Goal: Task Accomplishment & Management: Manage account settings

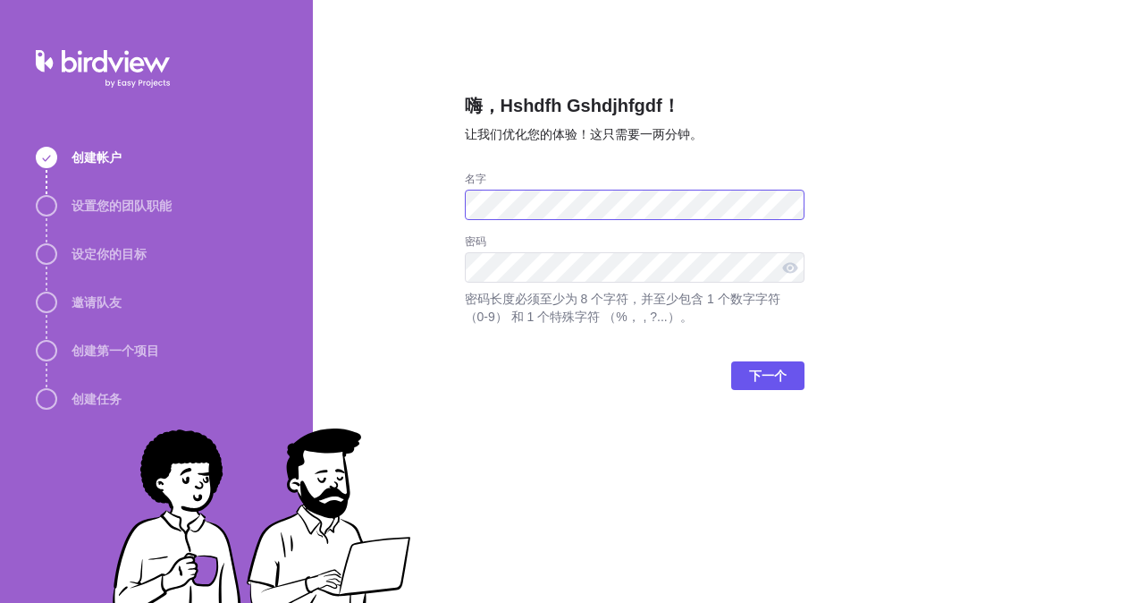
click at [316, 202] on div "嗨，Hshdfh Gshdjhfgdf！ 让我们优化您的体验！这只需要一两分钟。 名字 密码 密码长度必须至少为 8 个字符，并至少包含 1 个数字字符 （0…" at bounding box center [725, 301] width 824 height 603
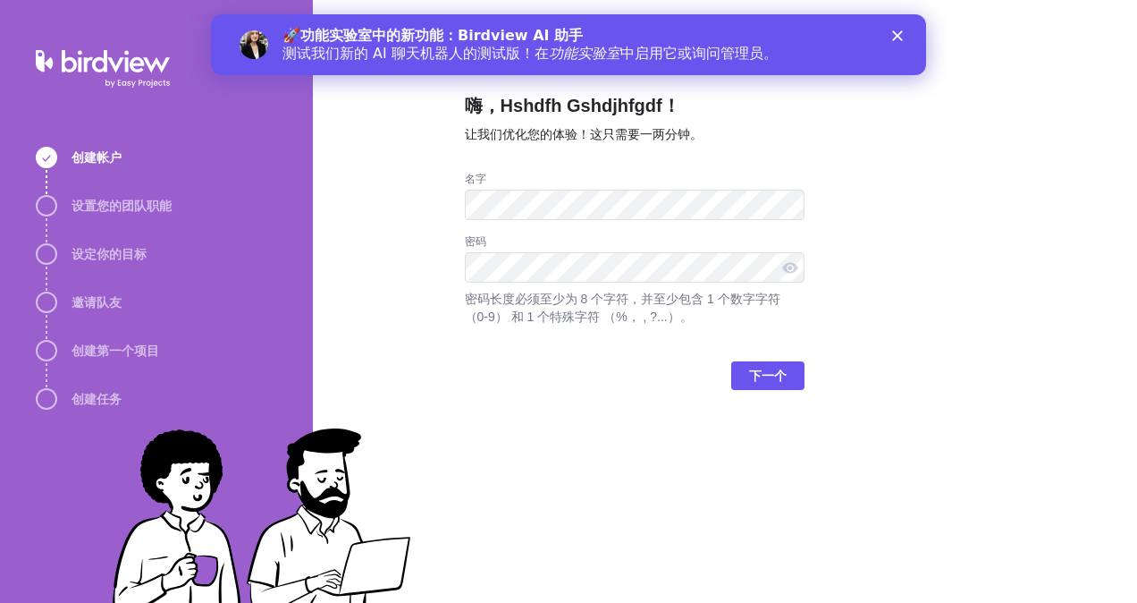
click at [765, 355] on div "下一个" at bounding box center [635, 383] width 340 height 72
click at [772, 372] on span "下一个" at bounding box center [768, 375] width 38 height 21
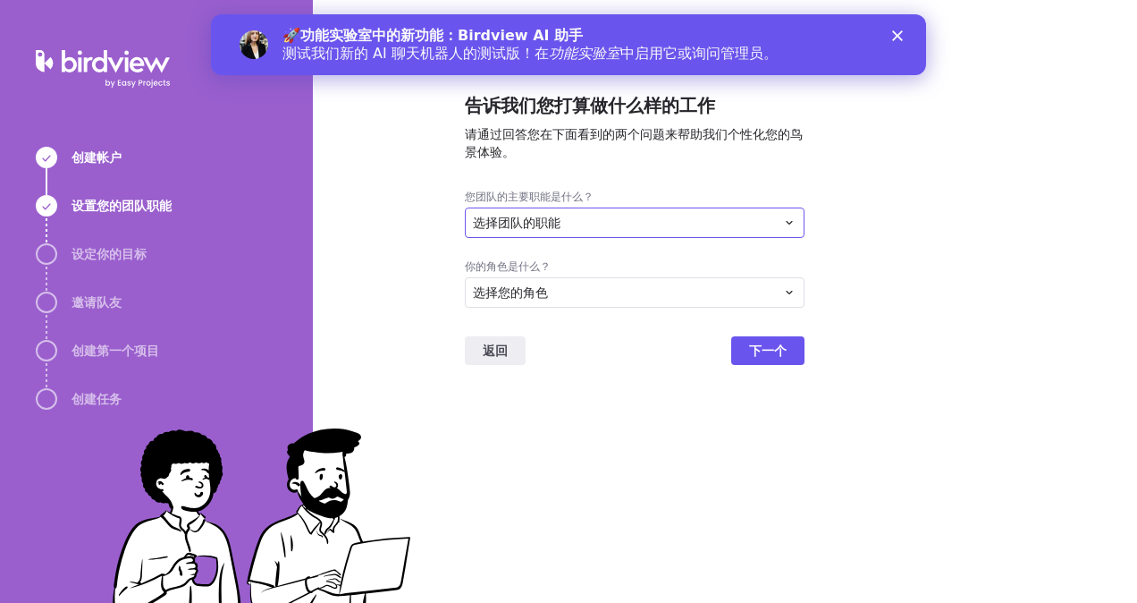
click at [766, 225] on div "选择团队的职能" at bounding box center [624, 223] width 302 height 18
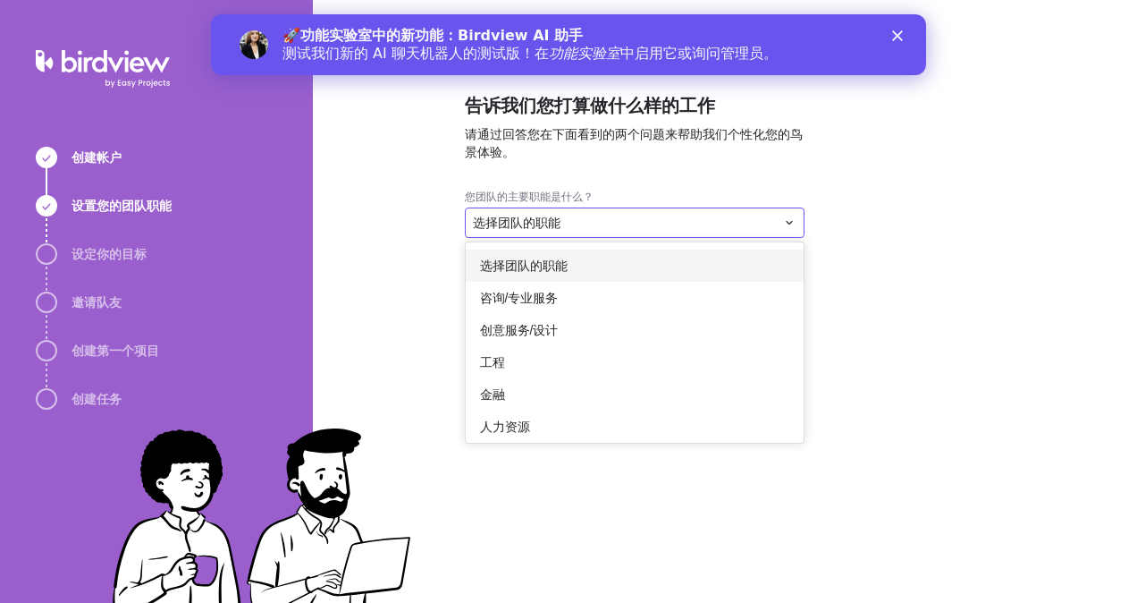
click at [654, 275] on div "选择团队的职能" at bounding box center [635, 265] width 338 height 32
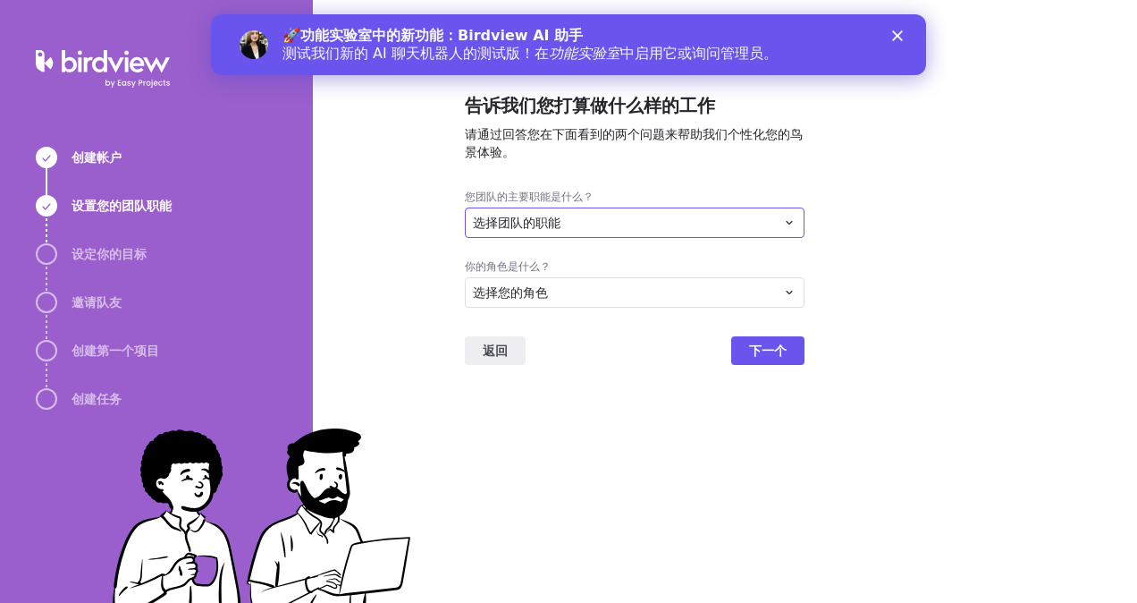
click at [671, 227] on div "选择团队的职能" at bounding box center [624, 223] width 302 height 18
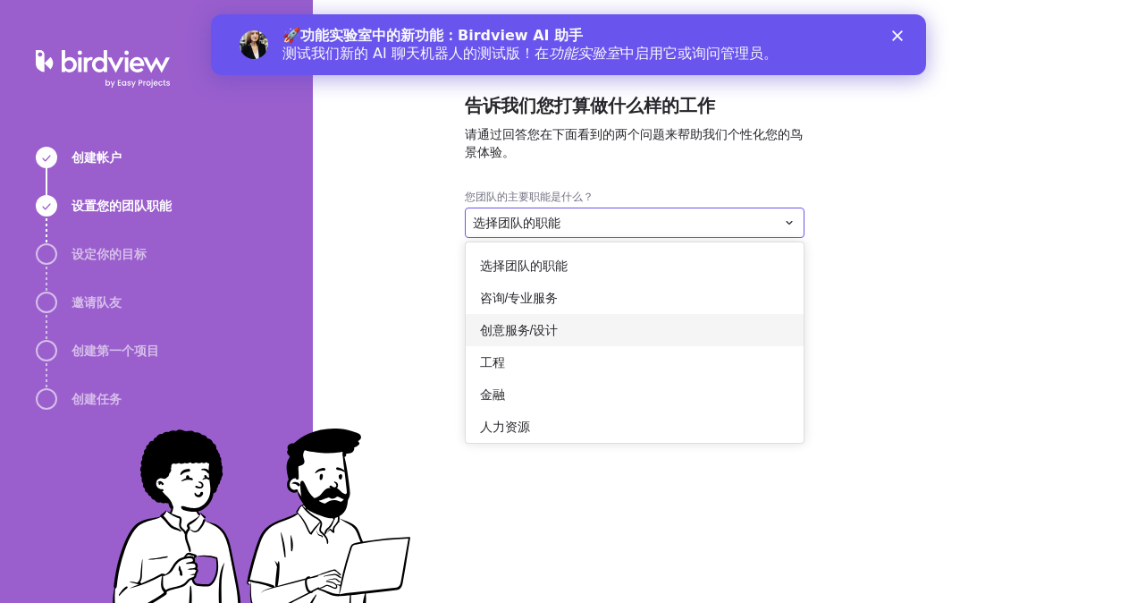
click at [628, 323] on div "创意服务/设计" at bounding box center [635, 330] width 338 height 32
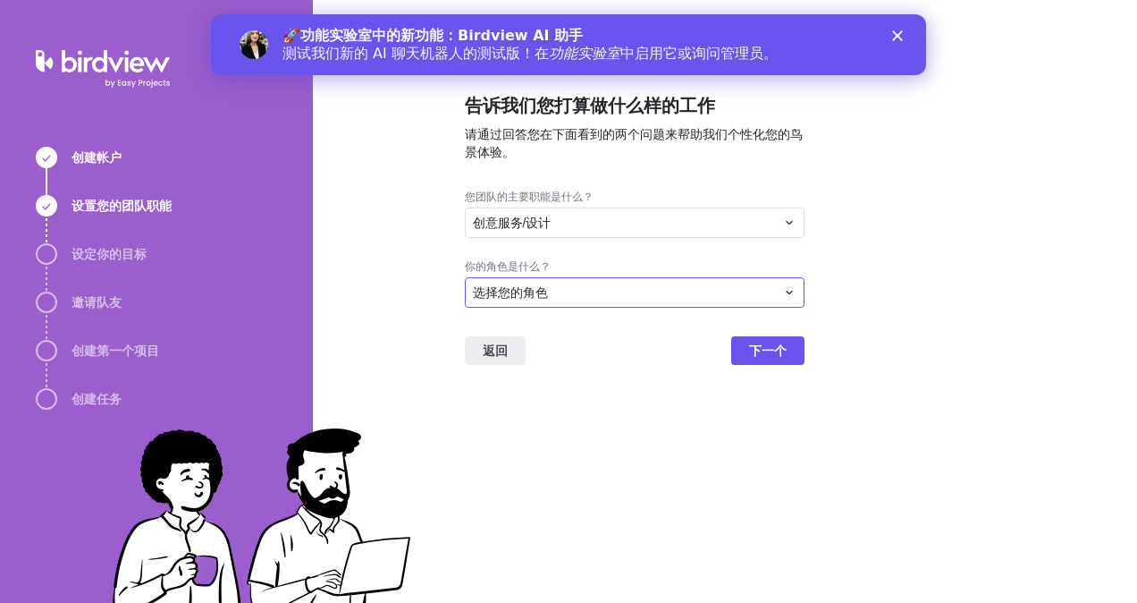
click at [638, 288] on div "选择您的角色" at bounding box center [624, 292] width 302 height 18
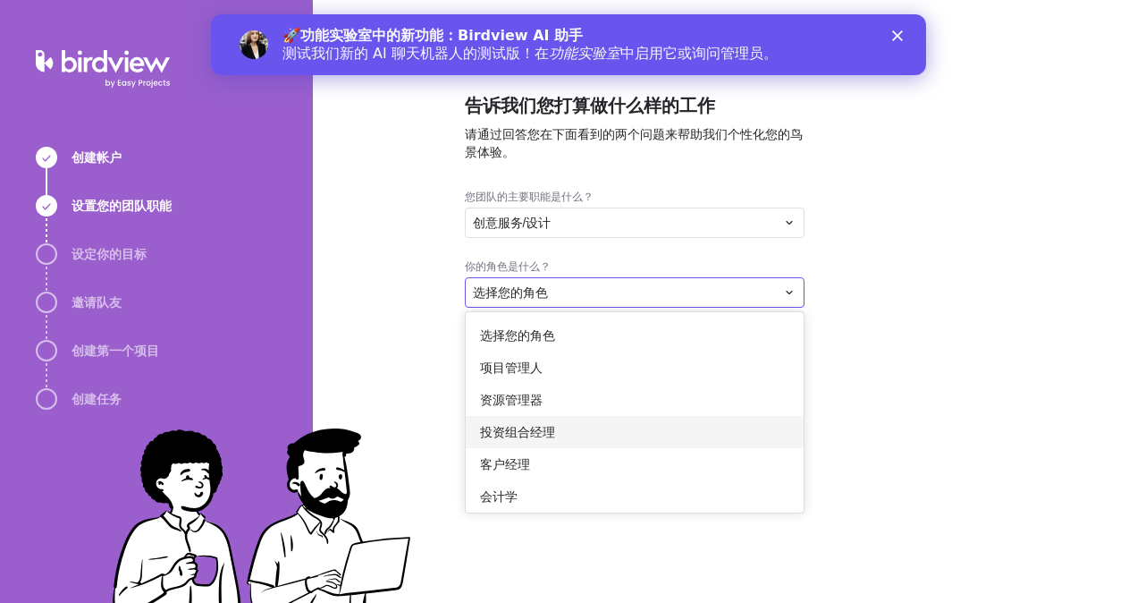
click at [609, 422] on div "投资组合经理" at bounding box center [635, 432] width 338 height 32
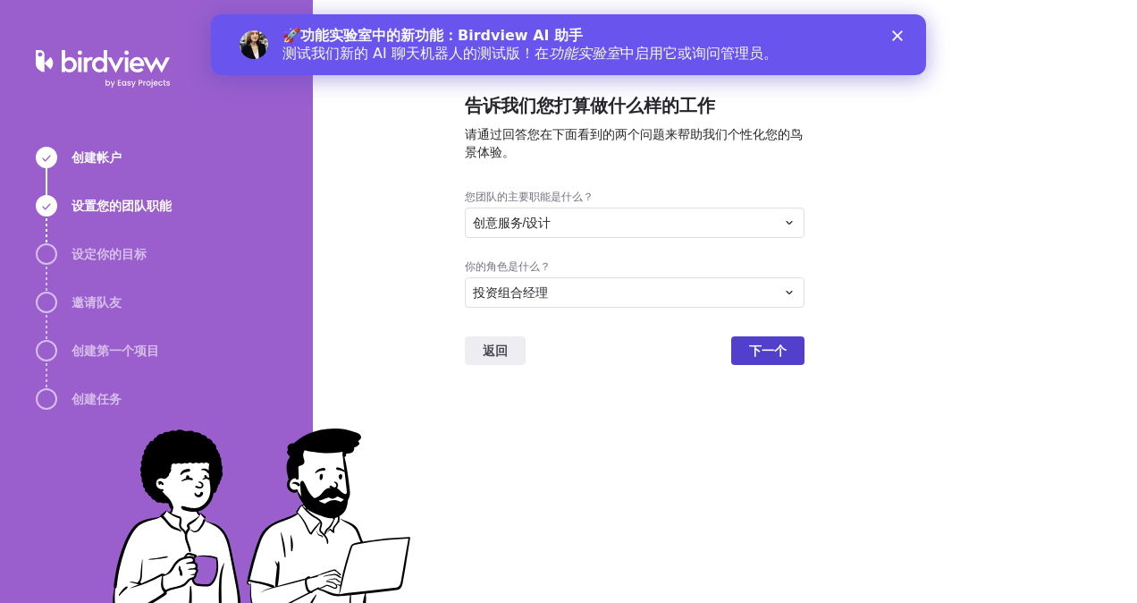
click at [767, 352] on span "下一个" at bounding box center [768, 350] width 38 height 21
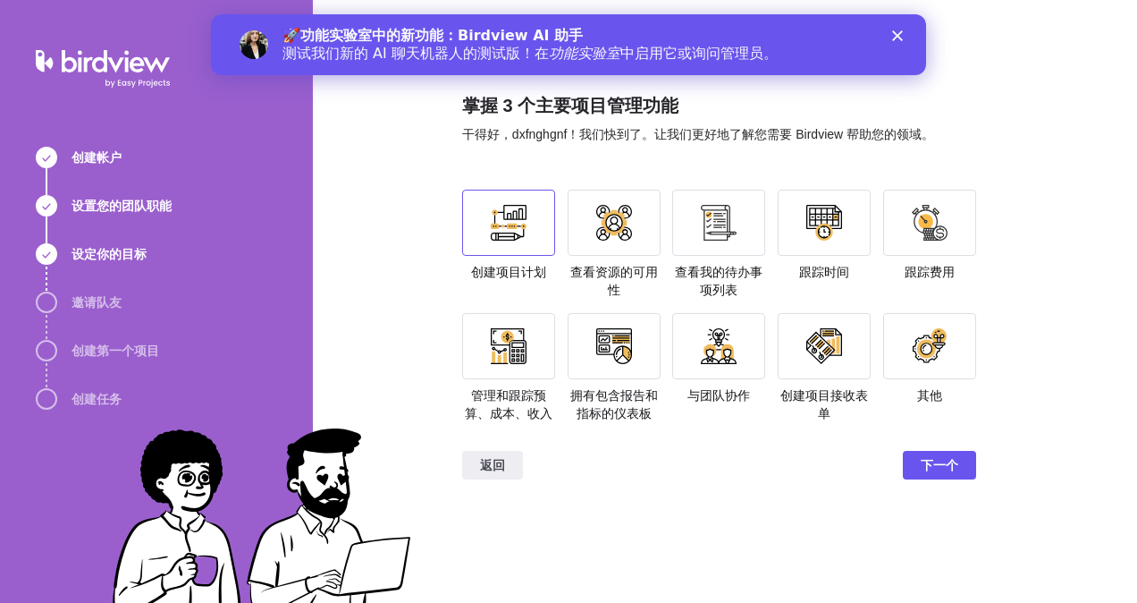
click at [506, 234] on div at bounding box center [509, 223] width 36 height 36
click at [875, 232] on section "创建项目计划 查看资源的可用性 查看我的待办事项列表 跟踪时间 跟踪费用 管理和跟踪预算、成本、收入 拥有包含报告和指标的仪表板 与团队协作 创建项目接收表单…" at bounding box center [719, 313] width 514 height 247
click at [924, 244] on div at bounding box center [929, 223] width 93 height 66
click at [726, 351] on div at bounding box center [719, 346] width 36 height 36
click at [852, 356] on div at bounding box center [824, 346] width 93 height 66
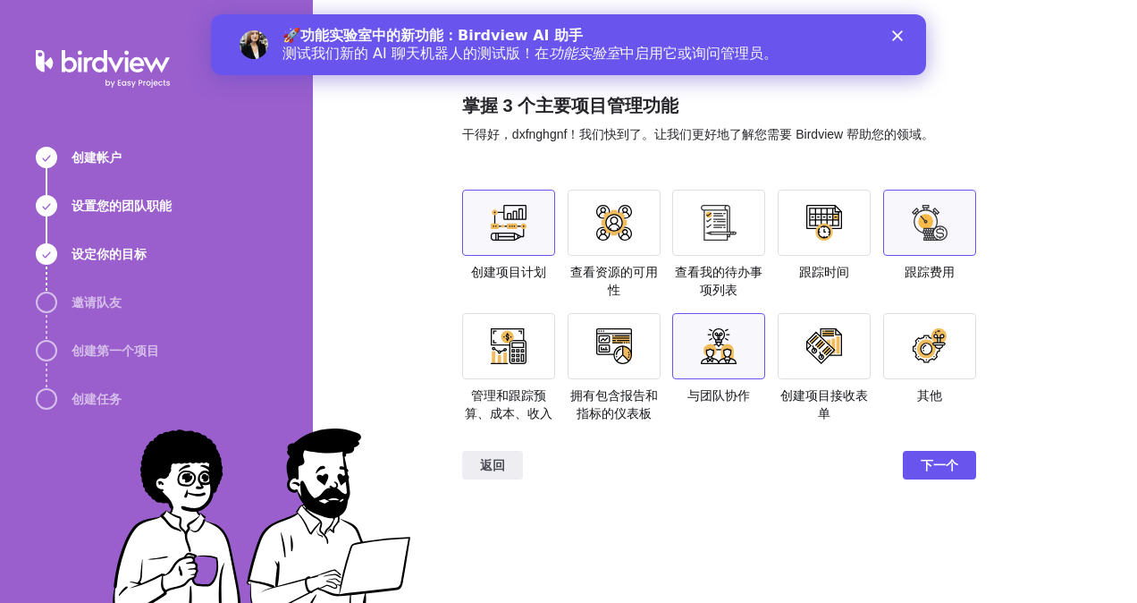
click at [835, 349] on div at bounding box center [824, 346] width 36 height 36
click at [740, 240] on div at bounding box center [718, 223] width 93 height 66
click at [705, 241] on div at bounding box center [718, 223] width 93 height 66
drag, startPoint x: 622, startPoint y: 223, endPoint x: 678, endPoint y: 293, distance: 89.8
click at [621, 224] on div at bounding box center [614, 223] width 36 height 36
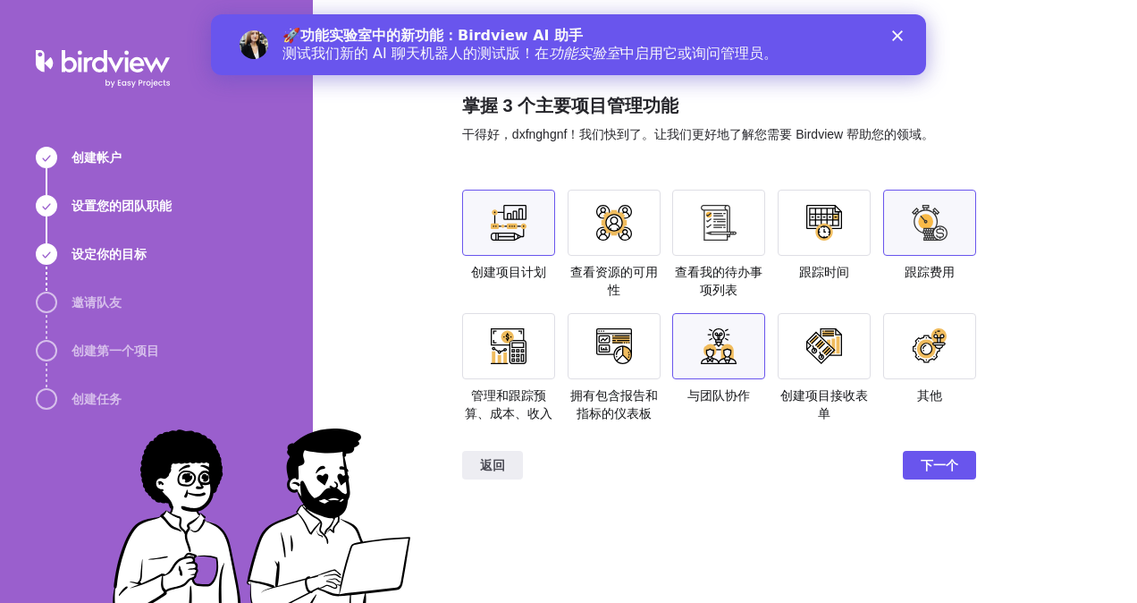
click at [937, 248] on div at bounding box center [929, 223] width 93 height 66
click at [608, 220] on div at bounding box center [614, 223] width 36 height 36
click at [807, 341] on div at bounding box center [824, 346] width 36 height 36
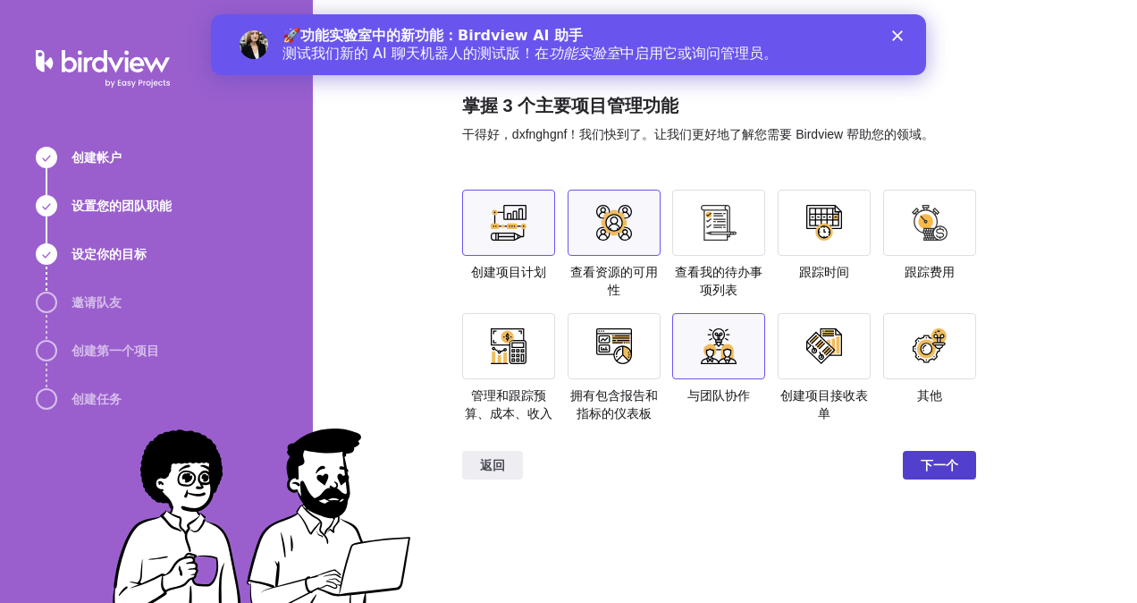
click at [924, 459] on span "下一个" at bounding box center [940, 464] width 38 height 21
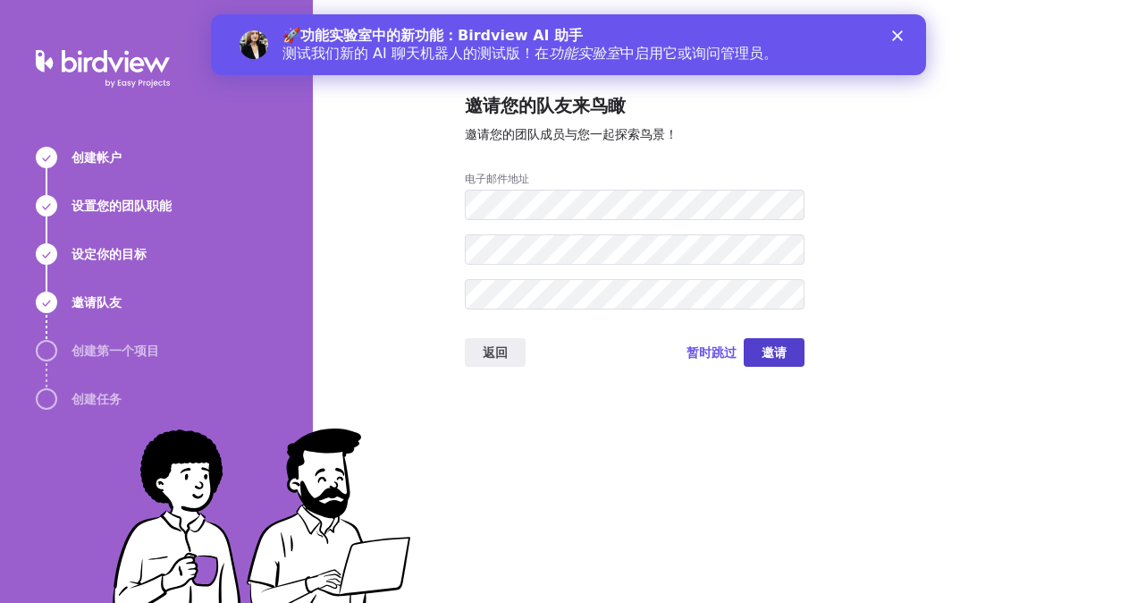
click at [781, 349] on span "邀请" at bounding box center [774, 352] width 25 height 21
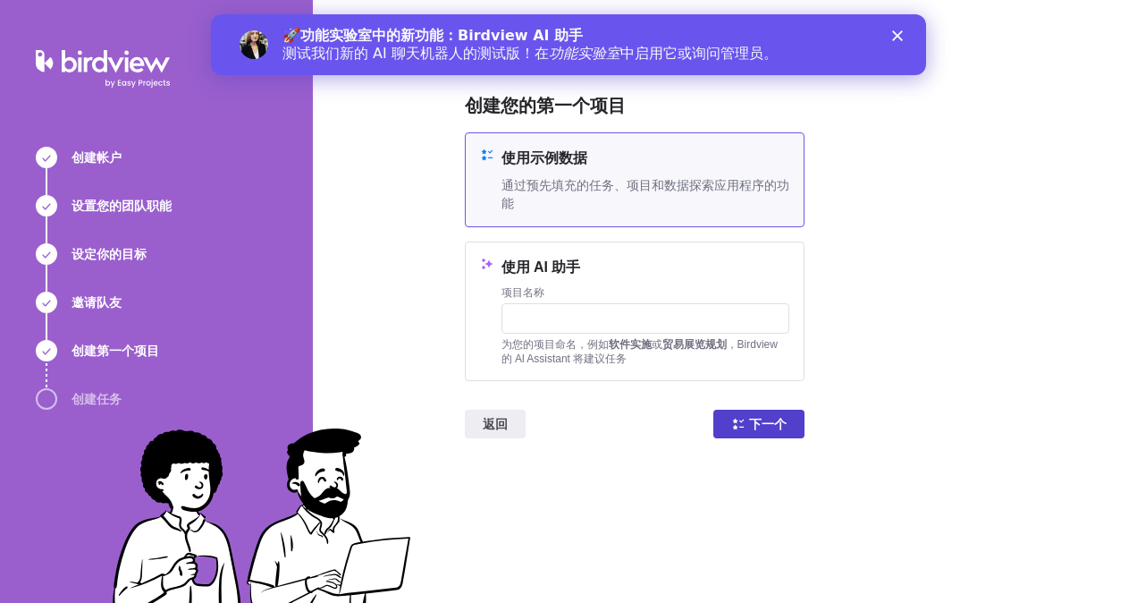
click at [758, 424] on span "下一个" at bounding box center [768, 423] width 38 height 21
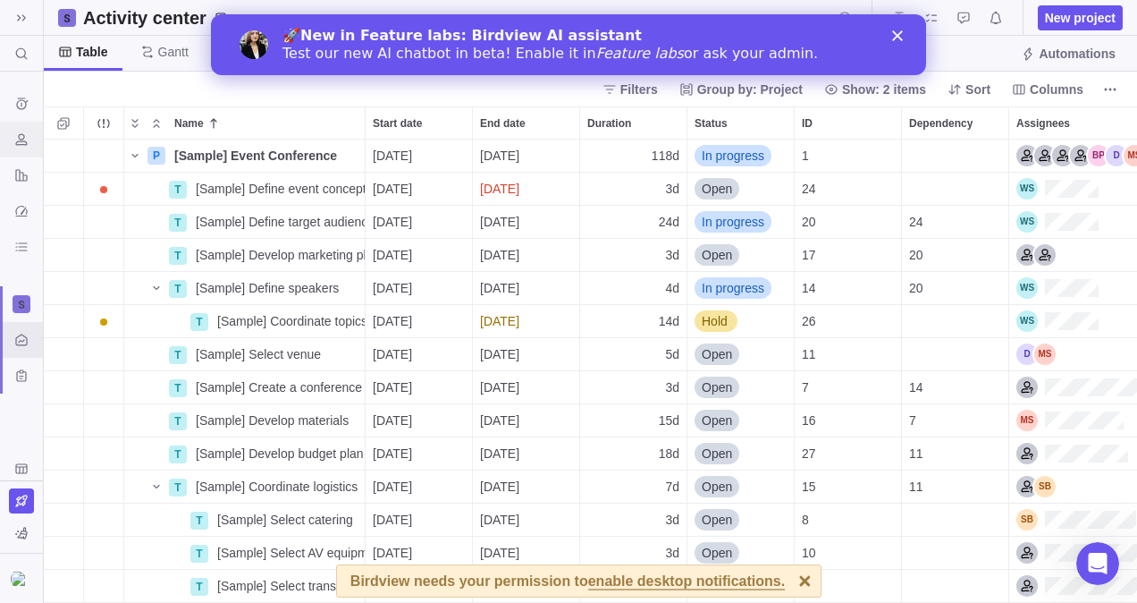
click at [23, 139] on icon "Resources" at bounding box center [21, 139] width 14 height 14
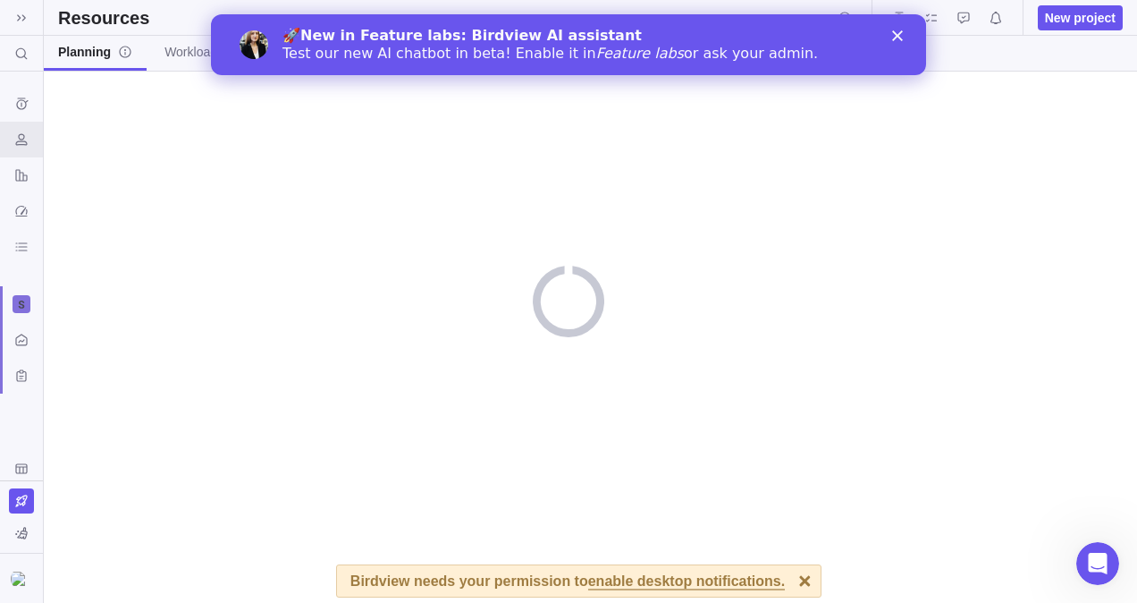
click at [898, 30] on icon "Close" at bounding box center [897, 35] width 11 height 11
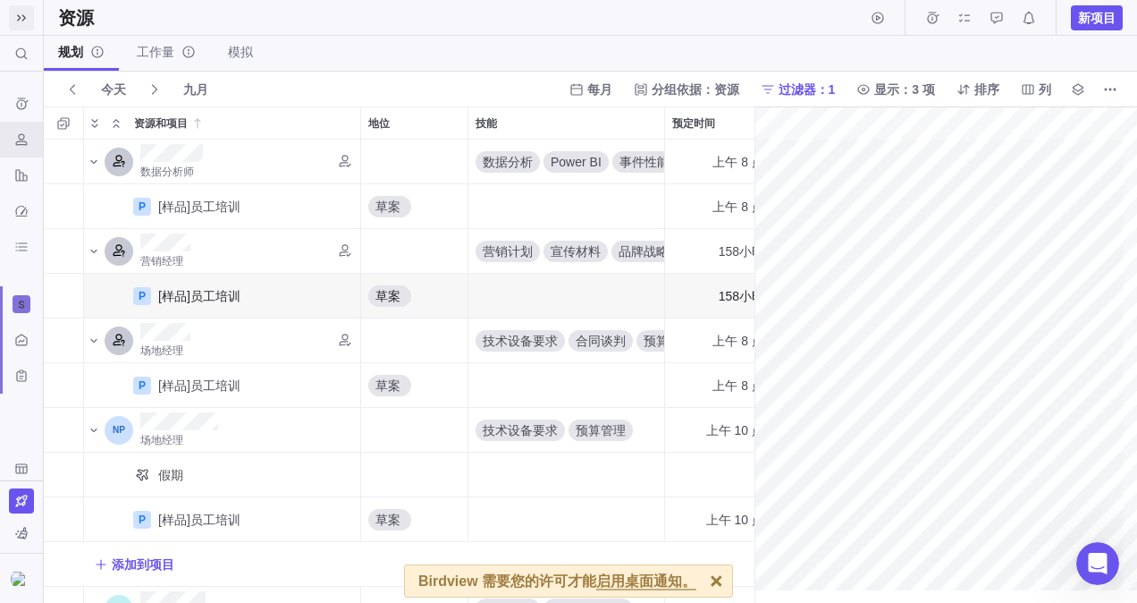
click at [13, 7] on span at bounding box center [21, 17] width 25 height 25
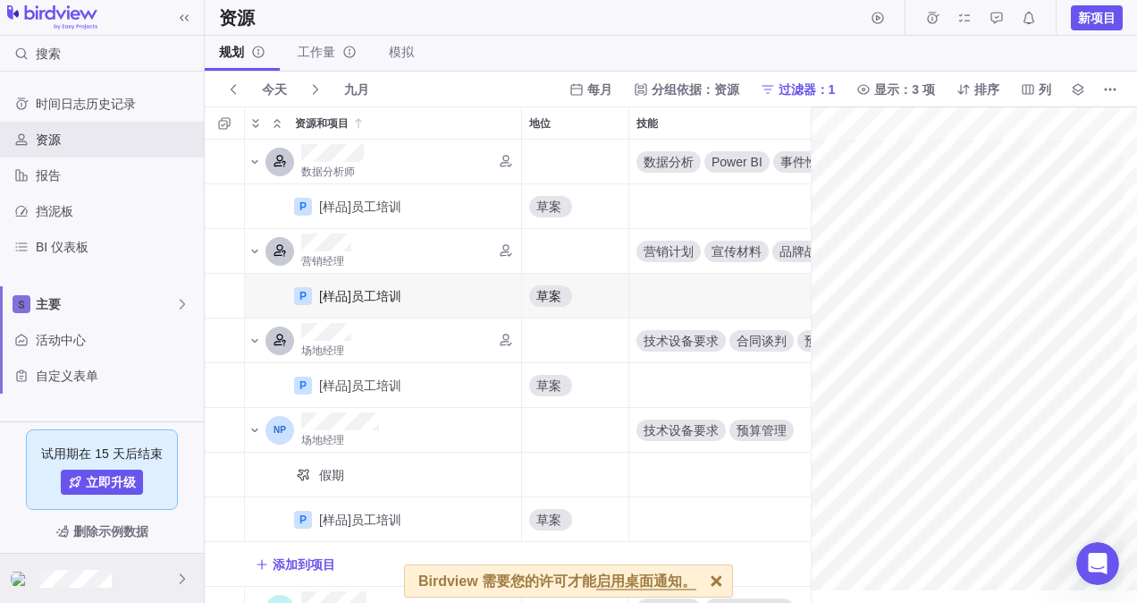
click at [140, 568] on div at bounding box center [102, 577] width 204 height 49
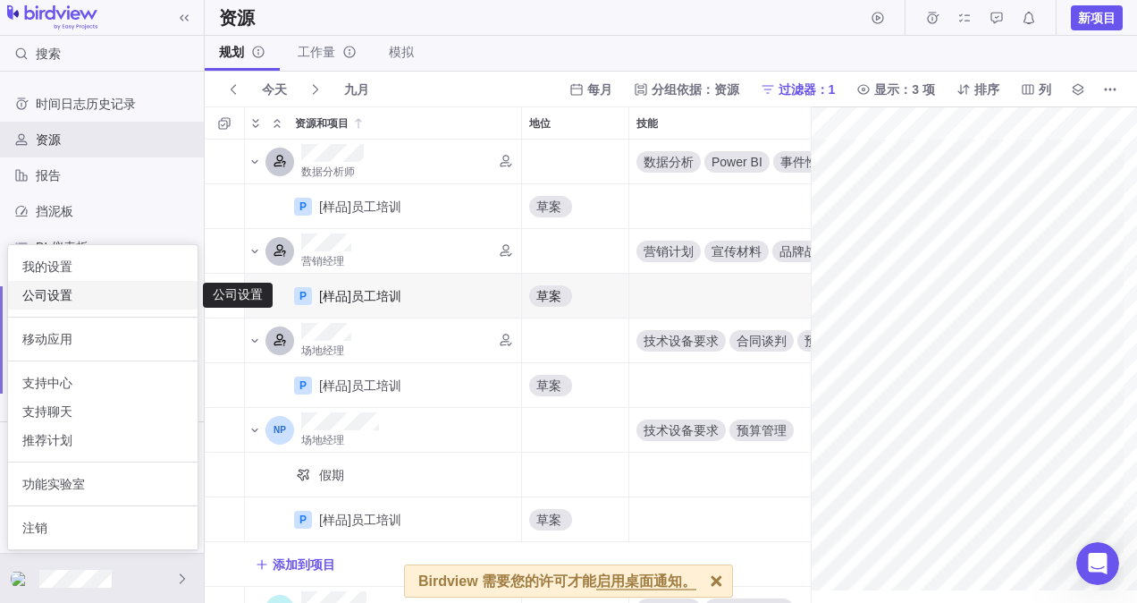
click at [93, 289] on span "公司设置" at bounding box center [102, 295] width 161 height 18
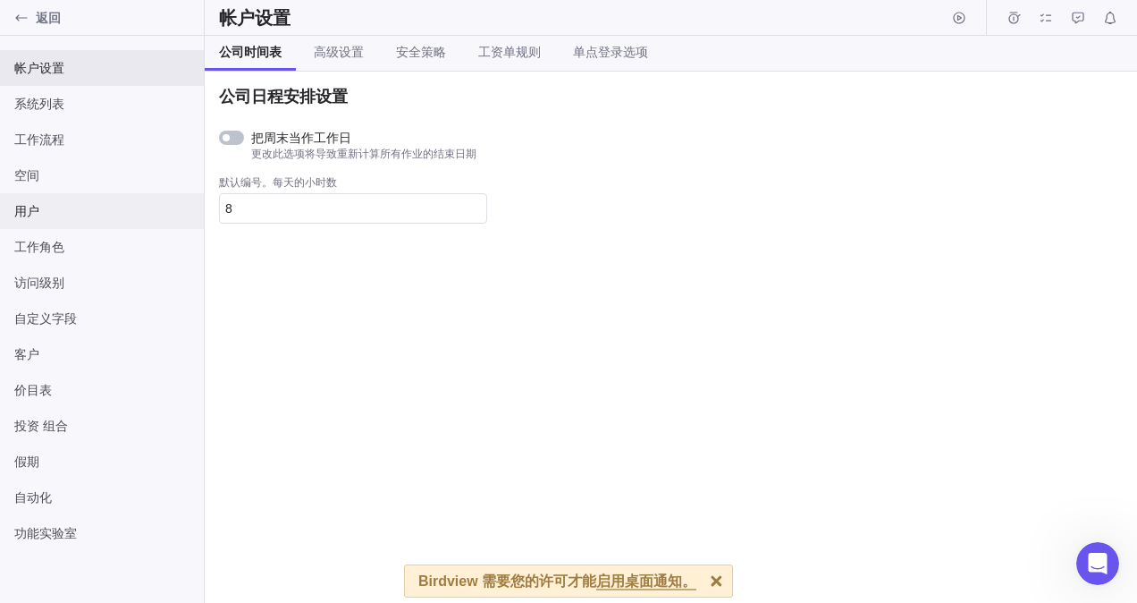
click at [75, 215] on span "用户" at bounding box center [101, 211] width 175 height 18
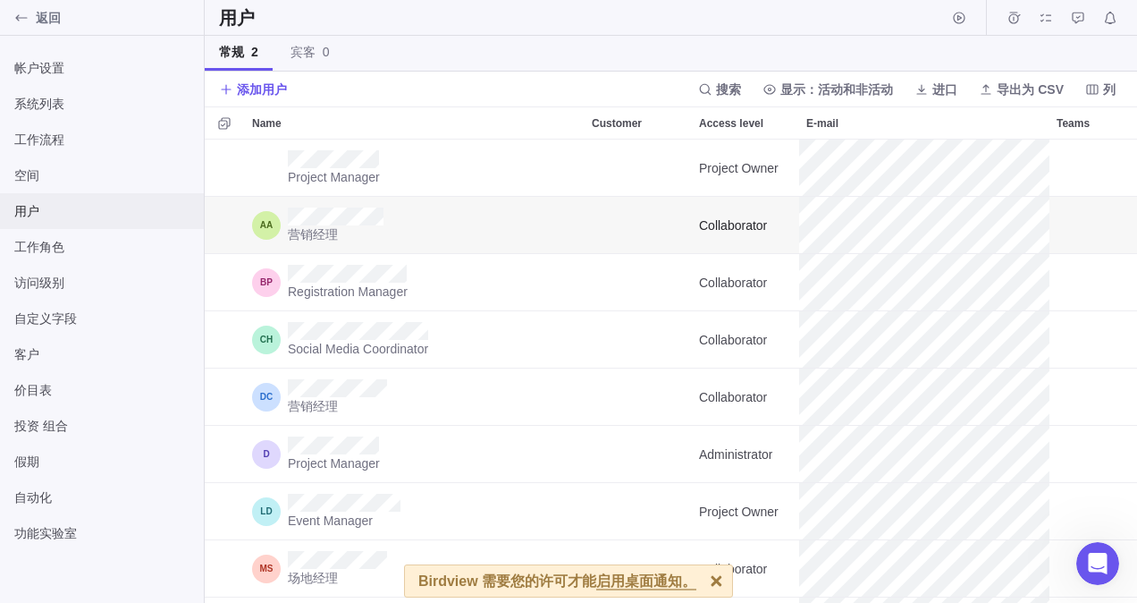
scroll to position [450, 919]
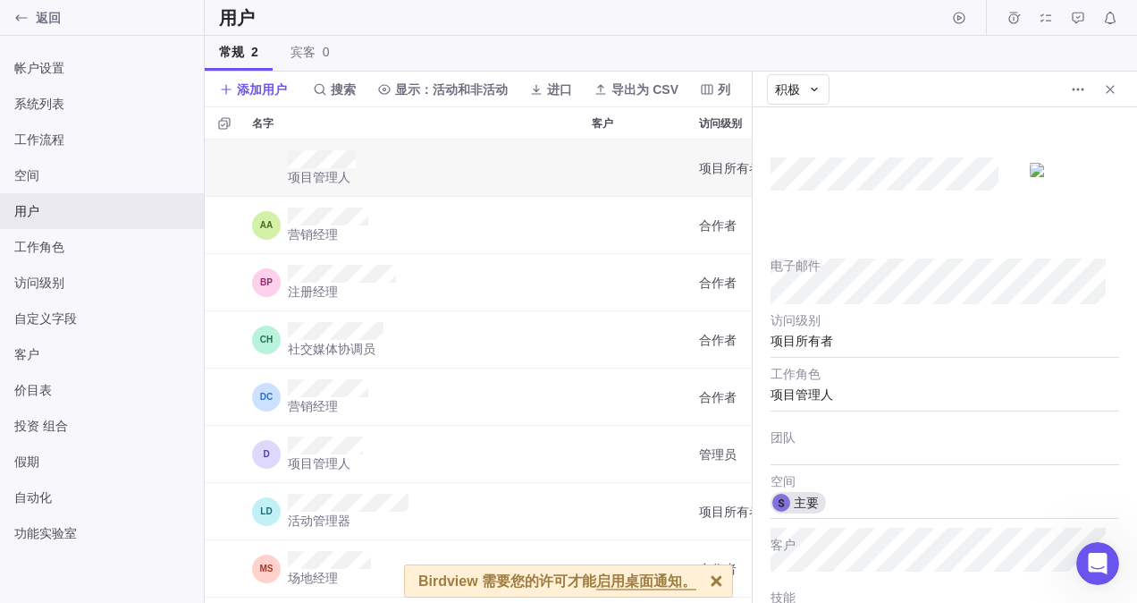
type textarea "x"
click at [964, 209] on div at bounding box center [945, 178] width 349 height 107
click at [1078, 89] on icon "更多作" at bounding box center [1078, 89] width 3 height 3
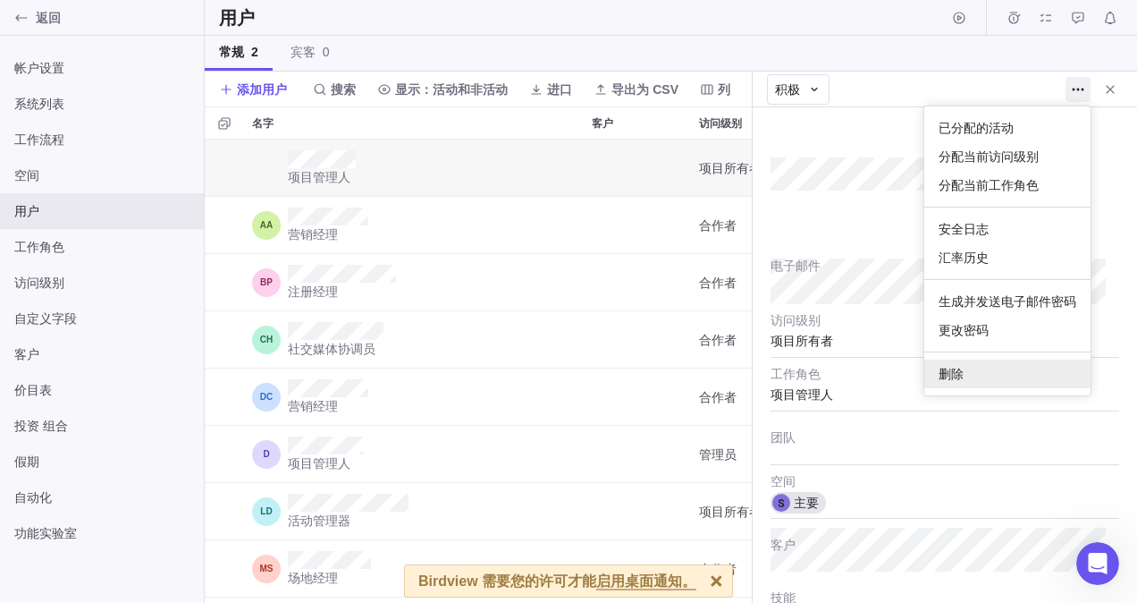
click at [970, 367] on div "删除" at bounding box center [1008, 373] width 166 height 29
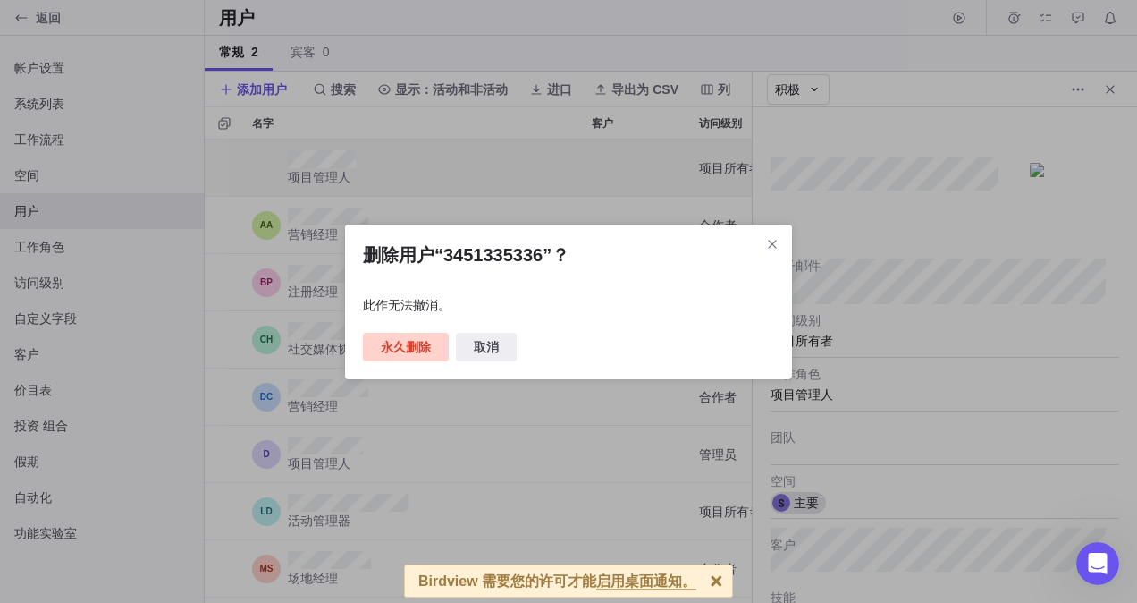
click at [401, 338] on span "永久删除" at bounding box center [406, 346] width 50 height 21
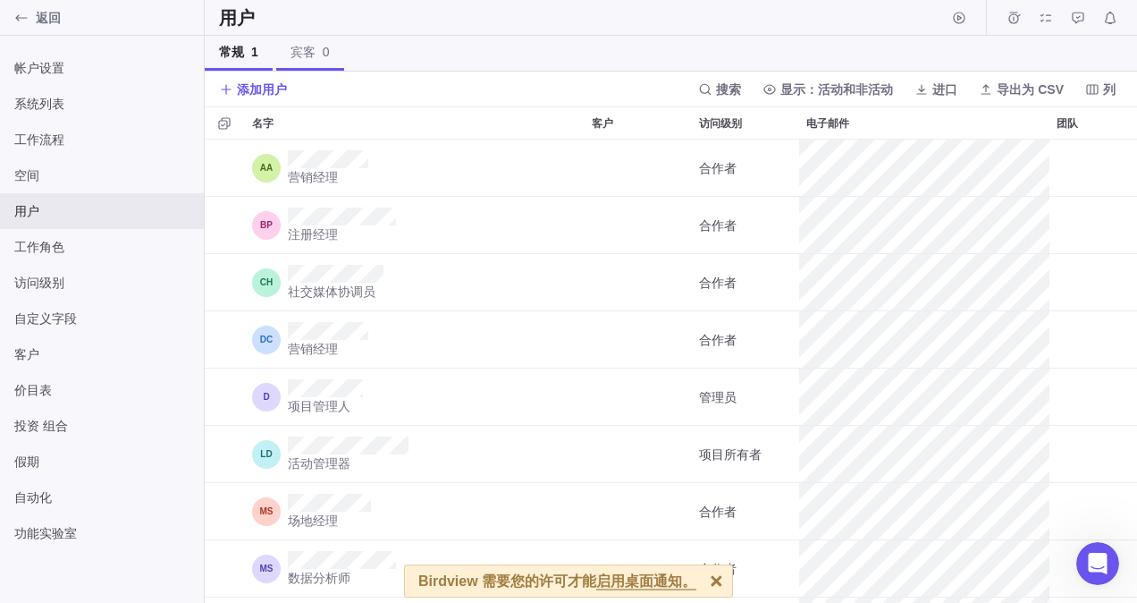
click at [293, 54] on span "宾客 0" at bounding box center [310, 52] width 39 height 18
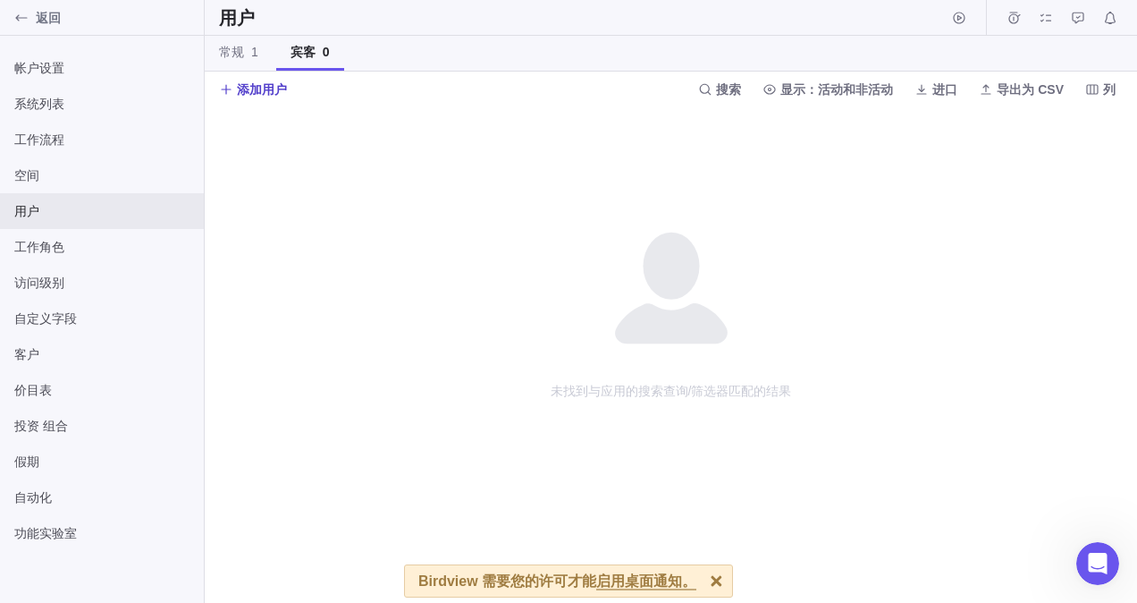
click at [253, 86] on span "添加用户" at bounding box center [262, 89] width 50 height 18
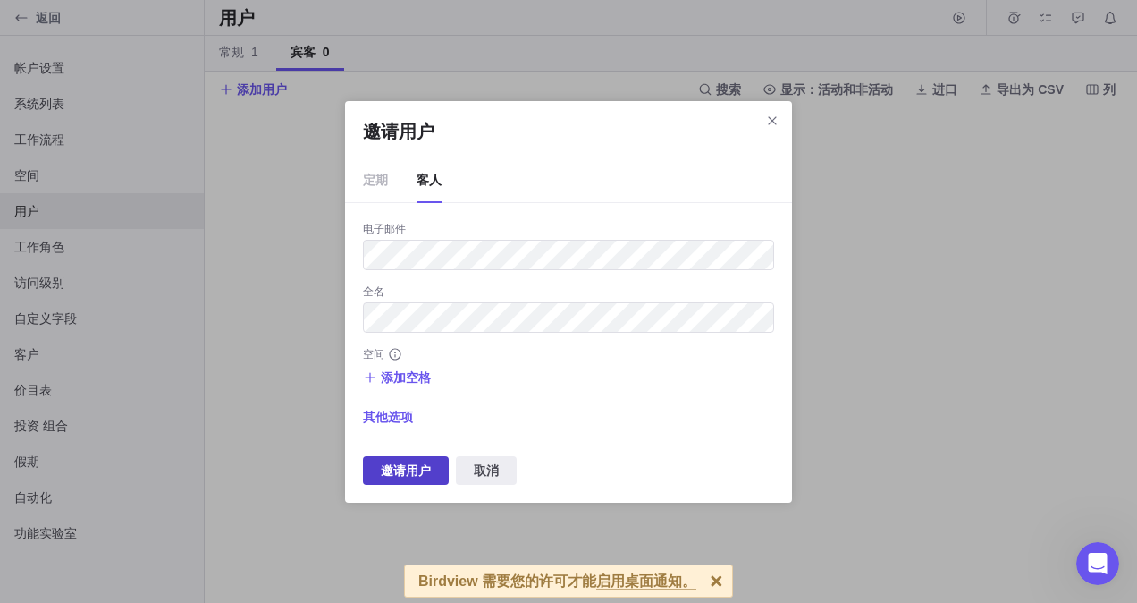
click at [418, 465] on span "邀请用户" at bounding box center [406, 470] width 50 height 21
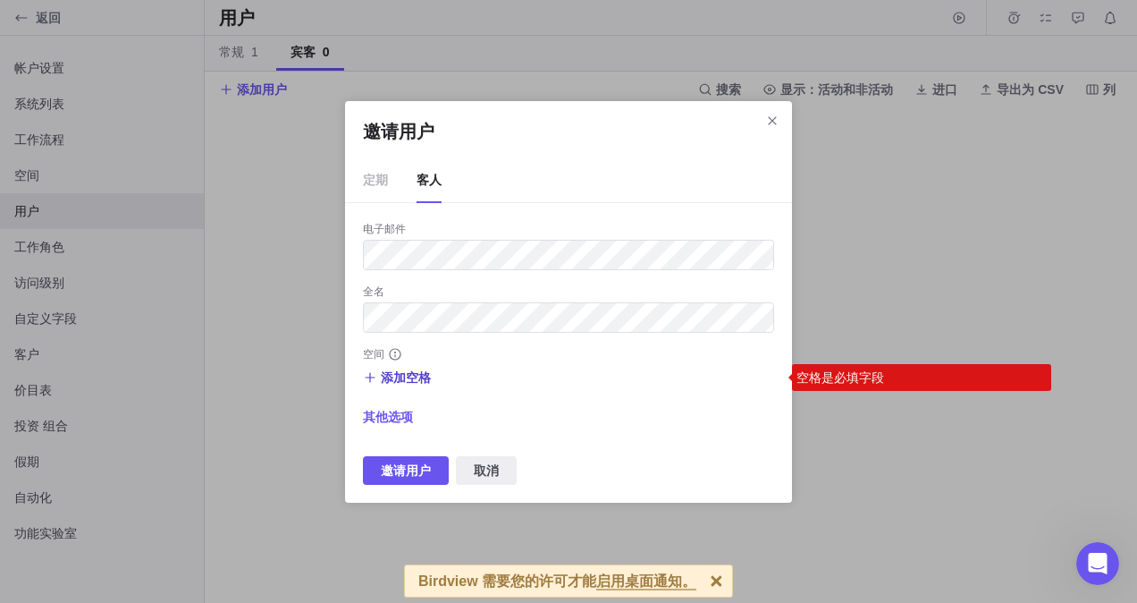
click at [392, 370] on span "添加空格" at bounding box center [406, 377] width 50 height 18
drag, startPoint x: 425, startPoint y: 411, endPoint x: 425, endPoint y: 435, distance: 23.2
click at [425, 412] on input "邀请用户" at bounding box center [415, 410] width 92 height 21
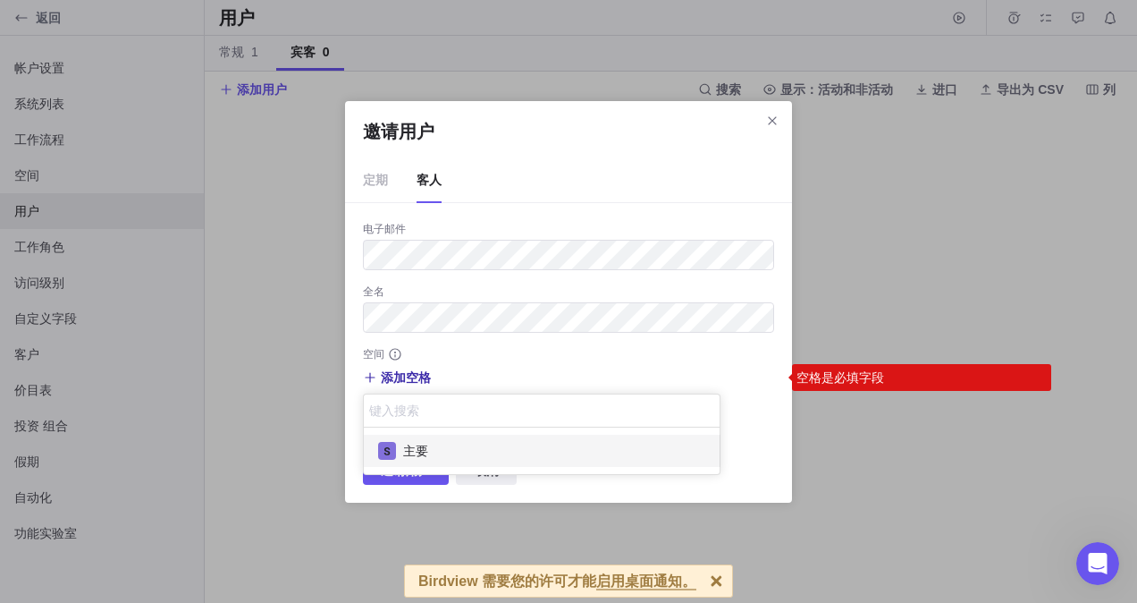
click at [423, 450] on span "主要" at bounding box center [415, 451] width 25 height 18
drag, startPoint x: 384, startPoint y: 470, endPoint x: 392, endPoint y: 481, distance: 13.4
click at [384, 470] on div "主要" at bounding box center [542, 450] width 357 height 46
click at [395, 486] on div "邀请用户 定期 客人 电子邮件 全名 空间 添加空格 键入搜索 主要 空格是必填字段 其他选项 邀请用户 取消" at bounding box center [568, 301] width 1137 height 603
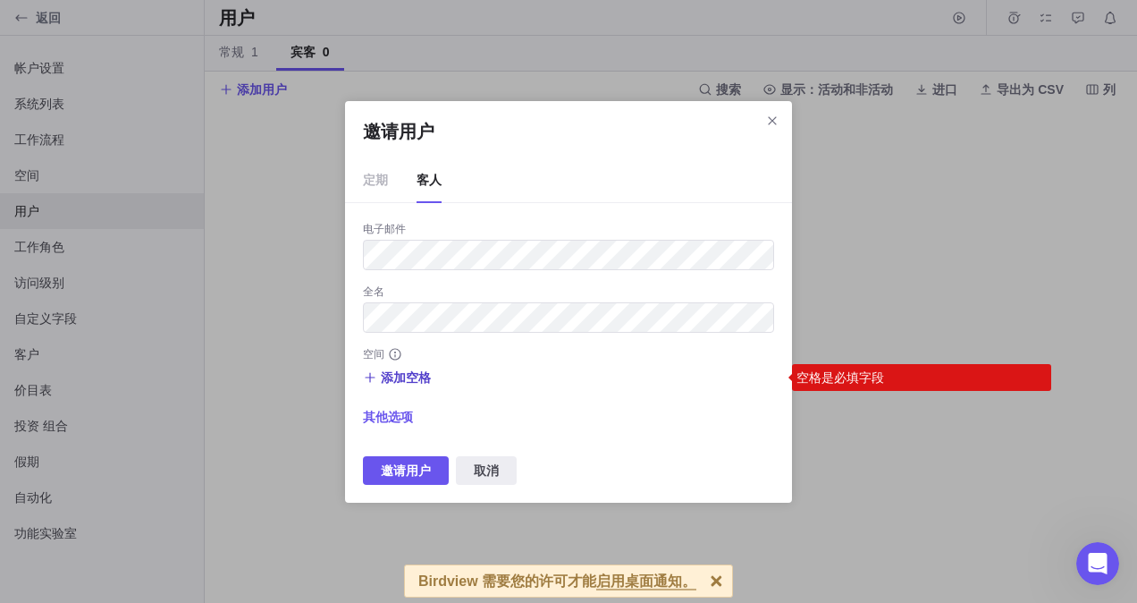
click at [395, 374] on span "添加空格" at bounding box center [406, 377] width 50 height 18
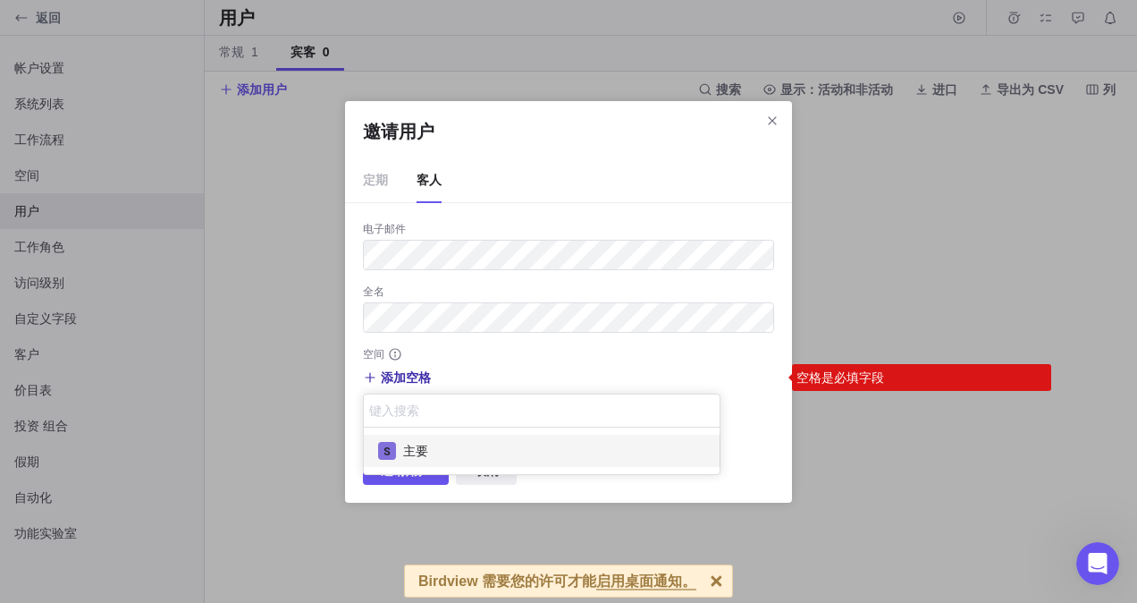
scroll to position [0, 0]
click at [420, 450] on span "主要" at bounding box center [415, 451] width 25 height 18
click at [390, 479] on div "邀请用户 定期 客人 电子邮件 全名 空间 添加空格 主要 主要 空格是必填字段 其他选项 邀请用户 取消" at bounding box center [568, 301] width 1137 height 603
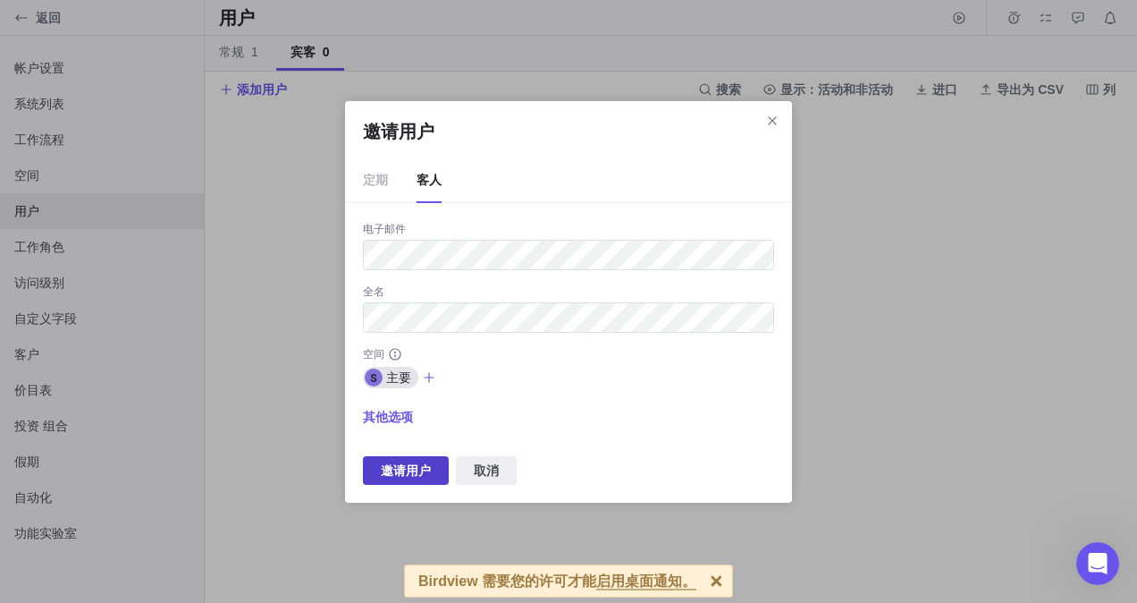
click at [392, 467] on span "邀请用户" at bounding box center [406, 470] width 50 height 21
